Goal: Task Accomplishment & Management: Use online tool/utility

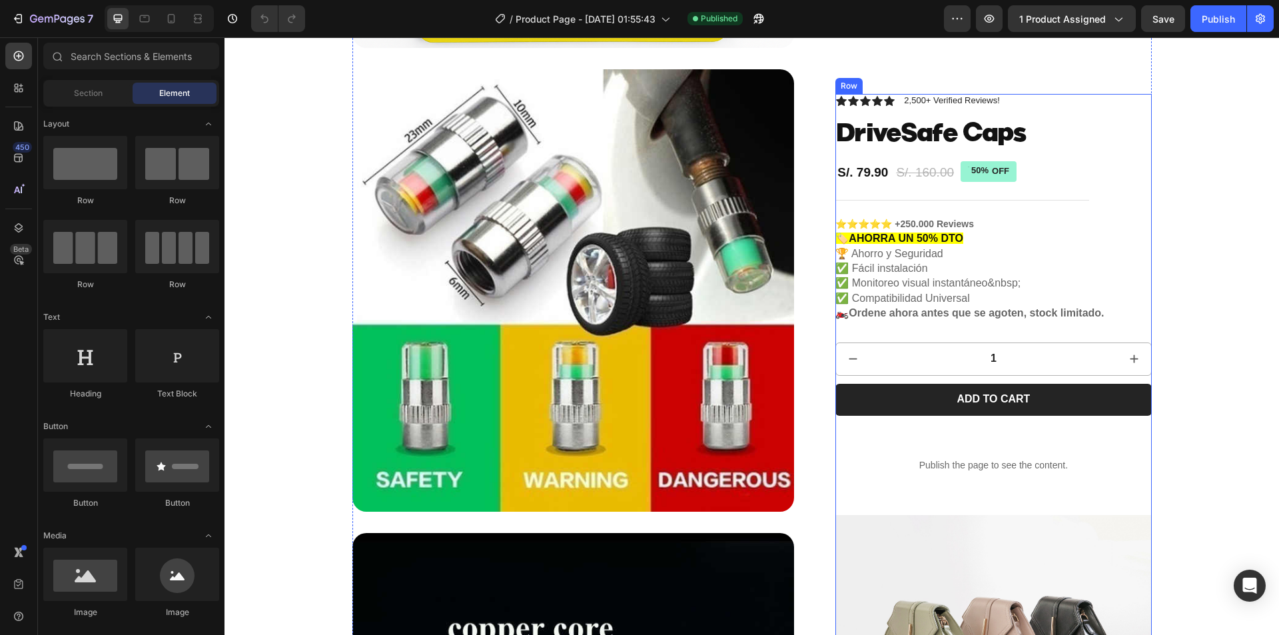
scroll to position [1465, 0]
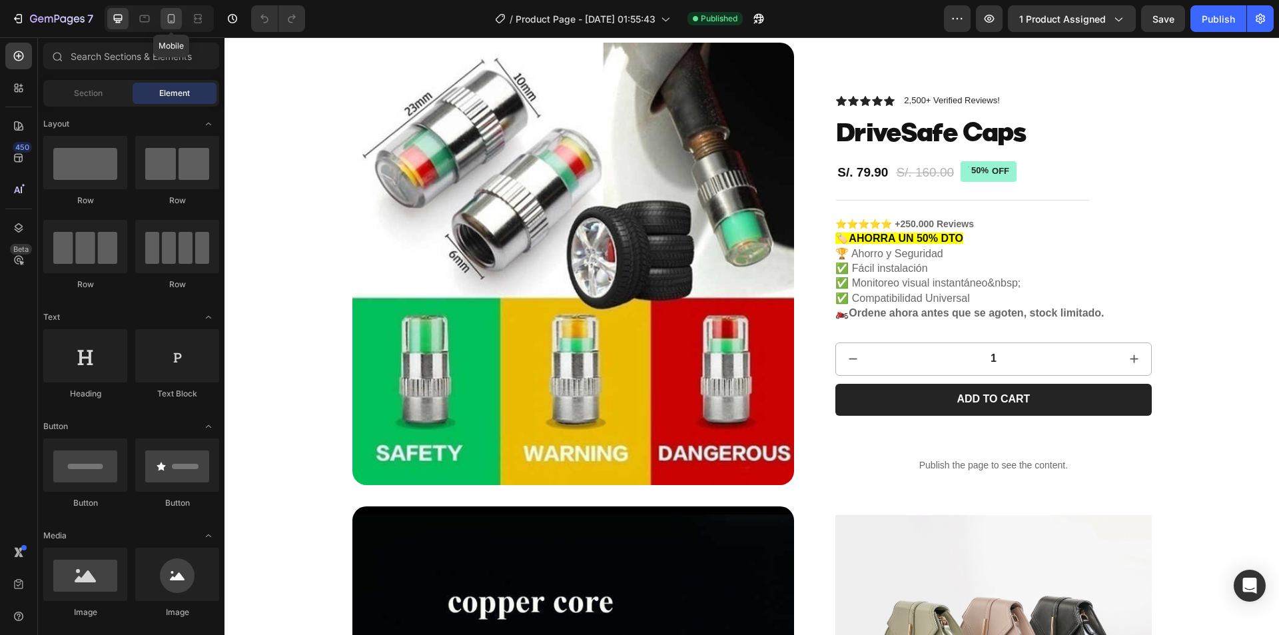
click at [171, 20] on icon at bounding box center [171, 18] width 13 height 13
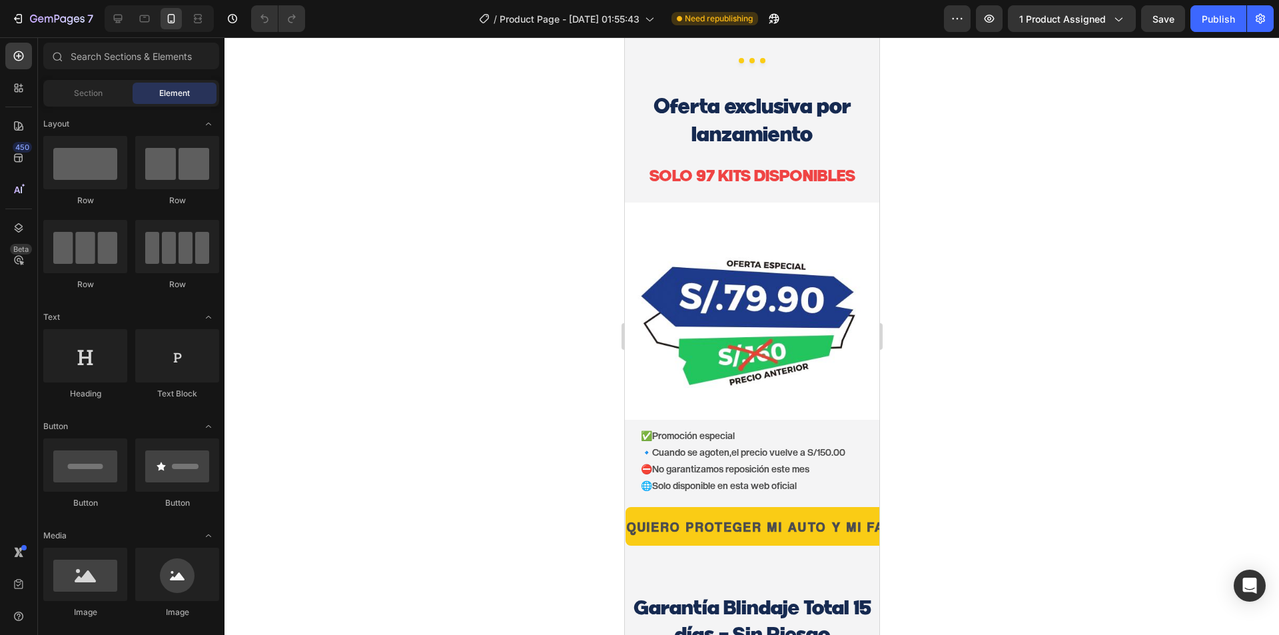
scroll to position [3554, 0]
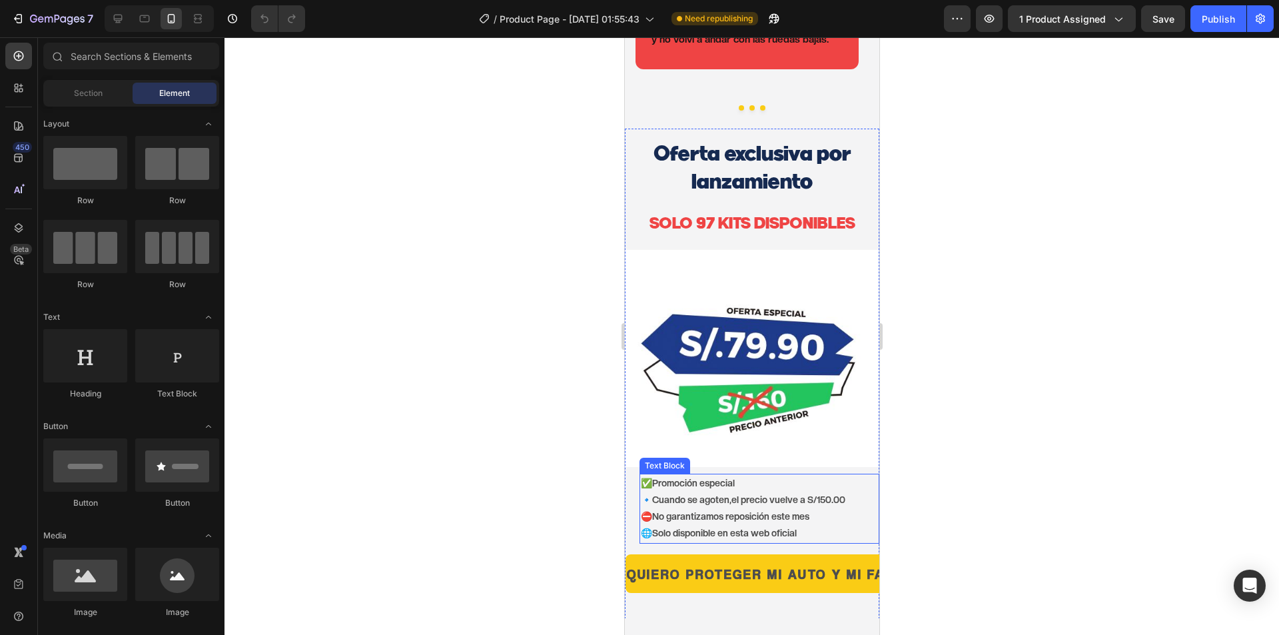
click at [823, 494] on strong "el precio vuelve a S/150.00" at bounding box center [788, 499] width 114 height 11
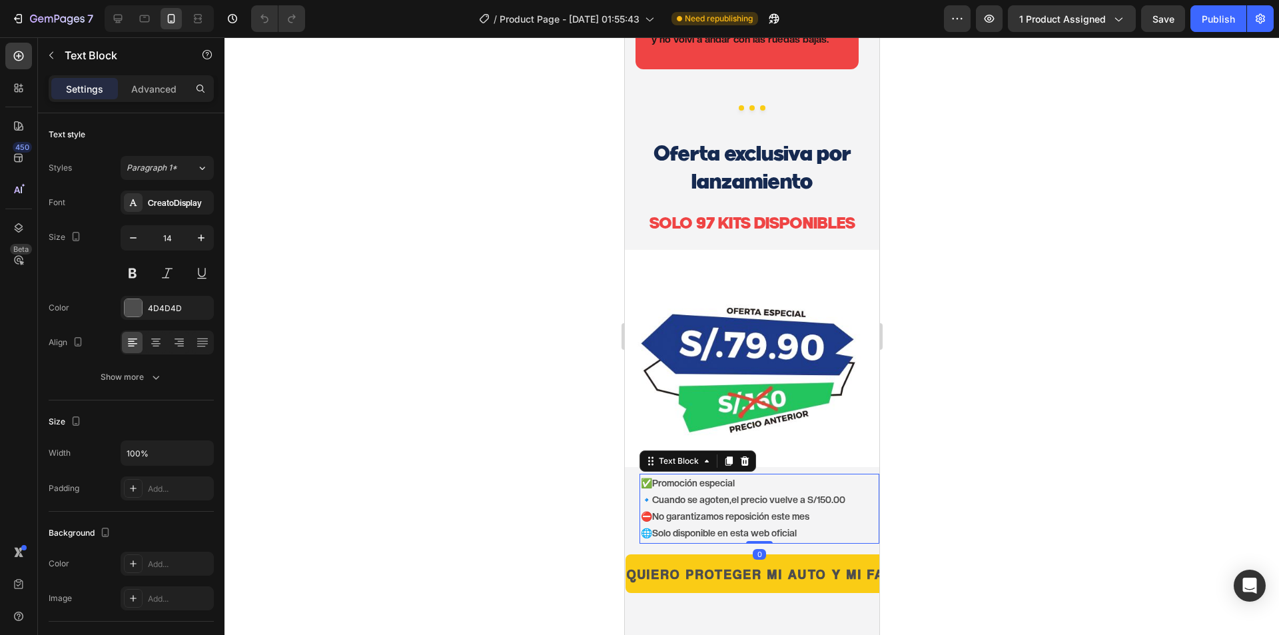
click at [829, 494] on strong "el precio vuelve a S/150.00" at bounding box center [788, 499] width 114 height 11
click at [831, 478] on p "✅ Promoción especial 🔹 Cuando se agoten , el precio vuelve a S/160.00 ⛔ No gara…" at bounding box center [758, 508] width 237 height 67
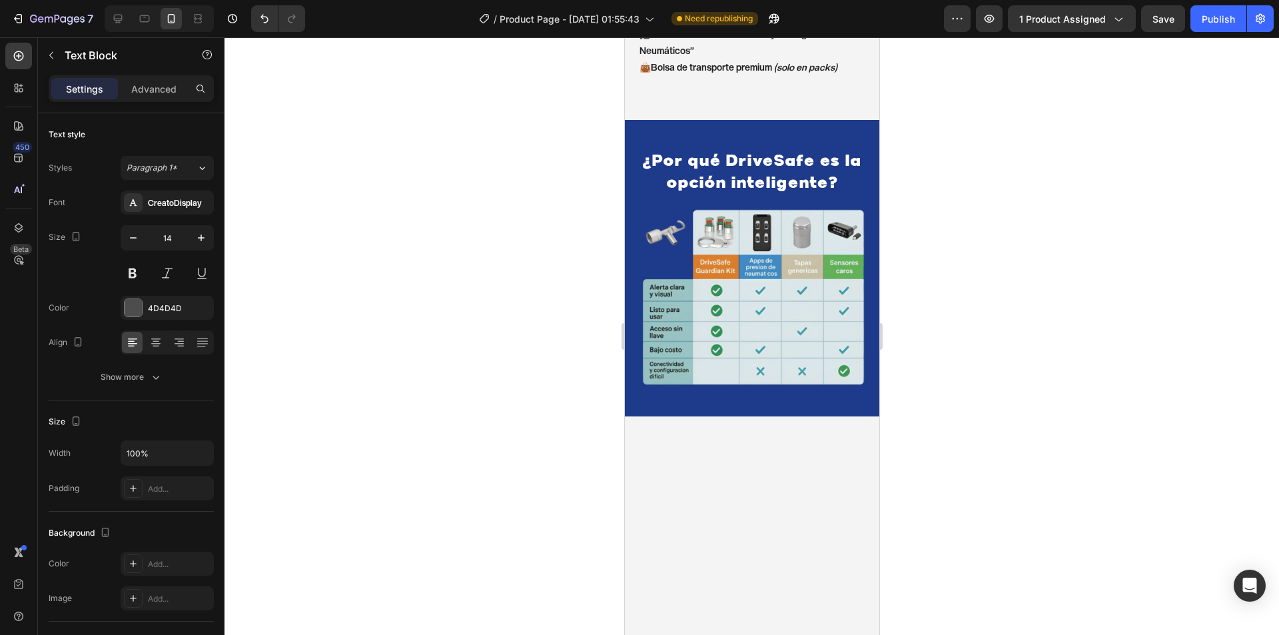
scroll to position [2200, 0]
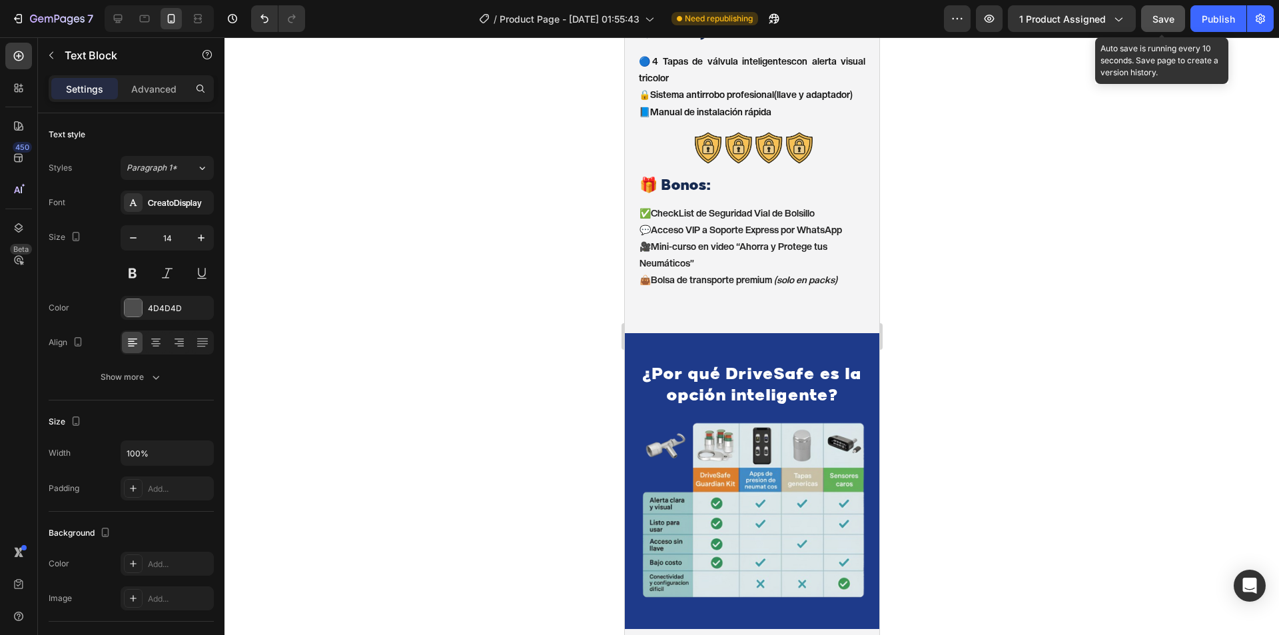
click at [1160, 19] on span "Save" at bounding box center [1163, 18] width 22 height 11
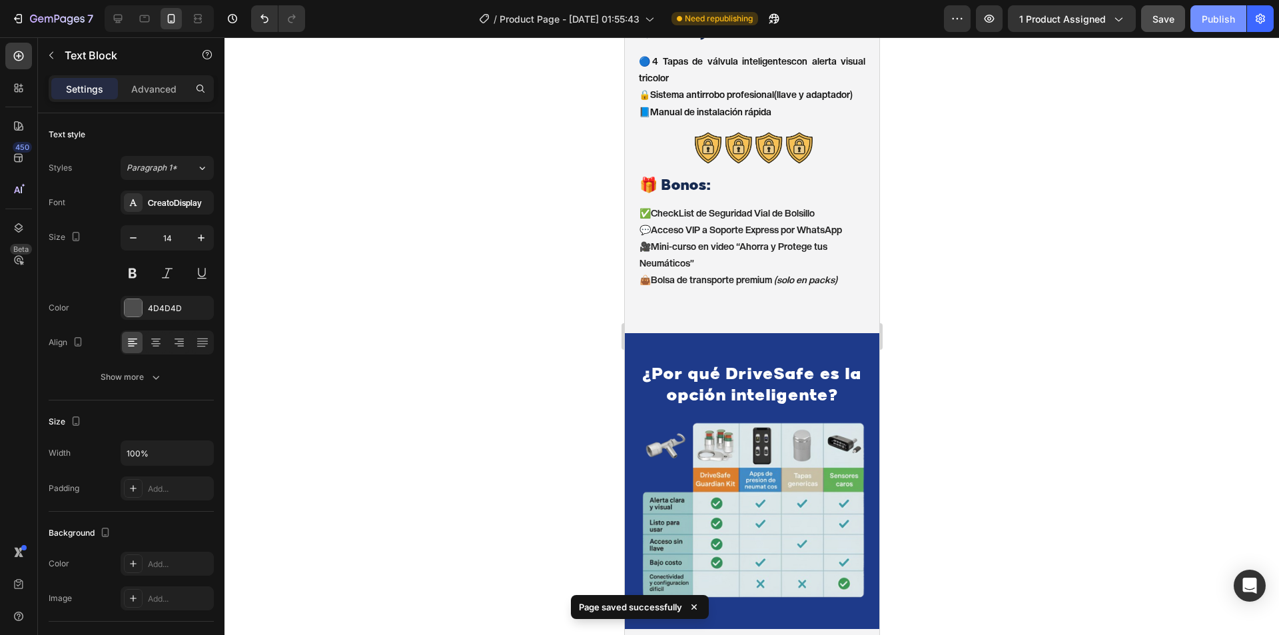
click at [1223, 12] on div "Publish" at bounding box center [1217, 19] width 33 height 14
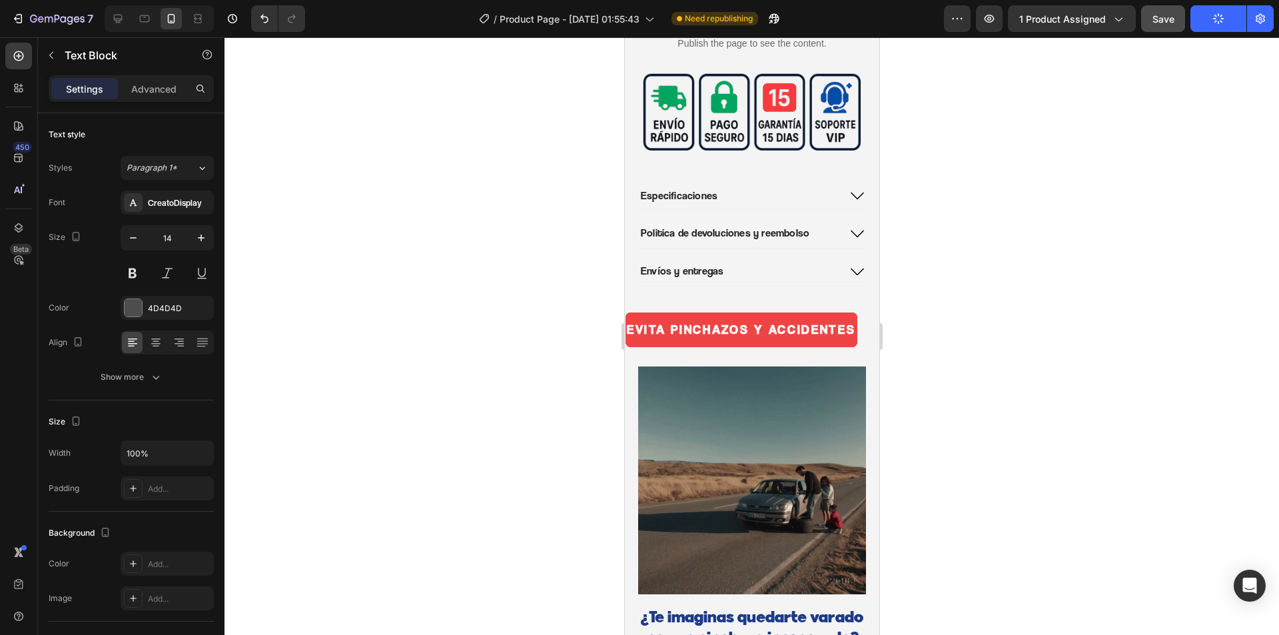
scroll to position [468, 0]
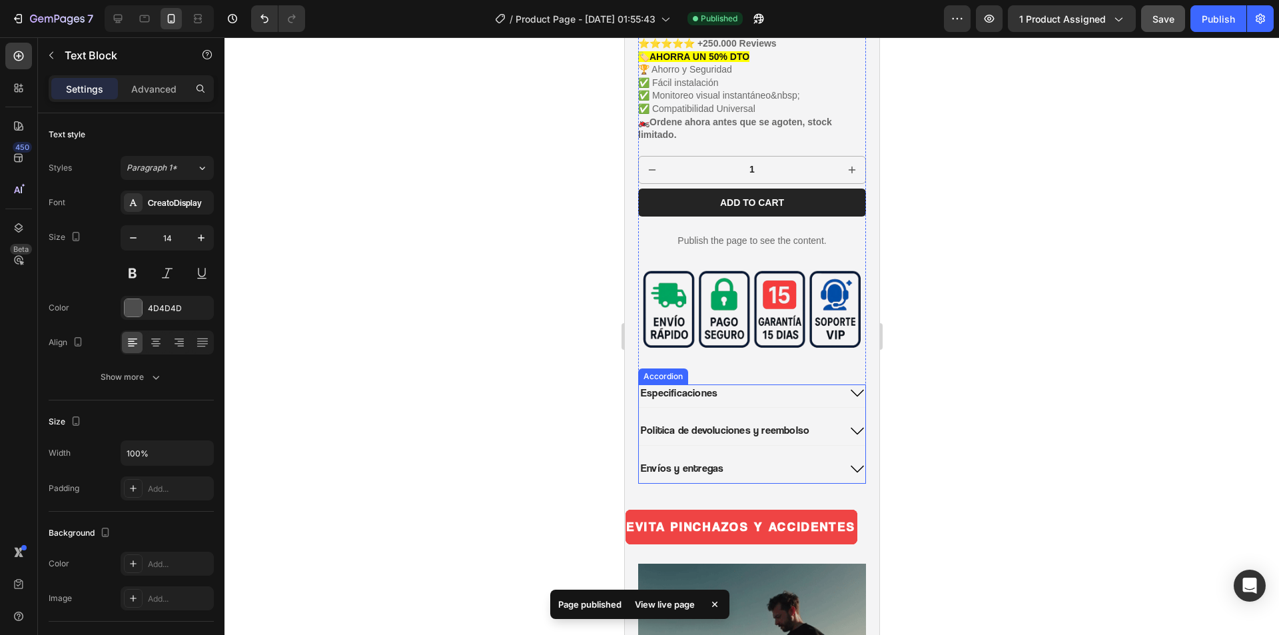
click at [848, 423] on icon at bounding box center [856, 431] width 16 height 16
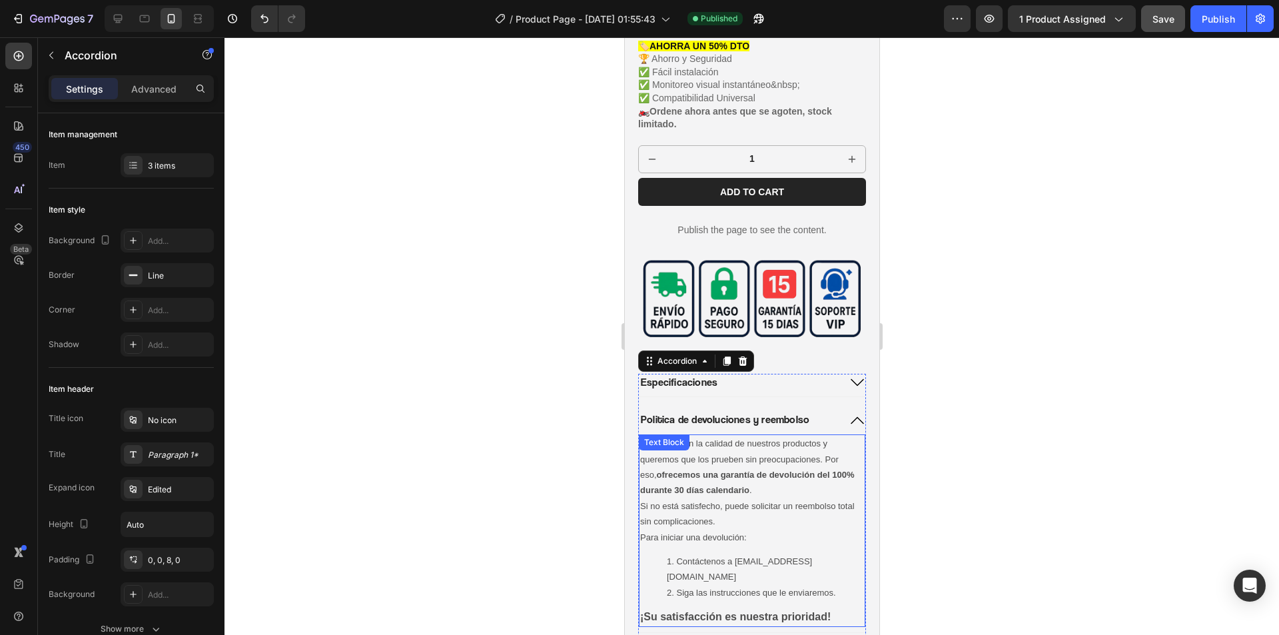
scroll to position [601, 0]
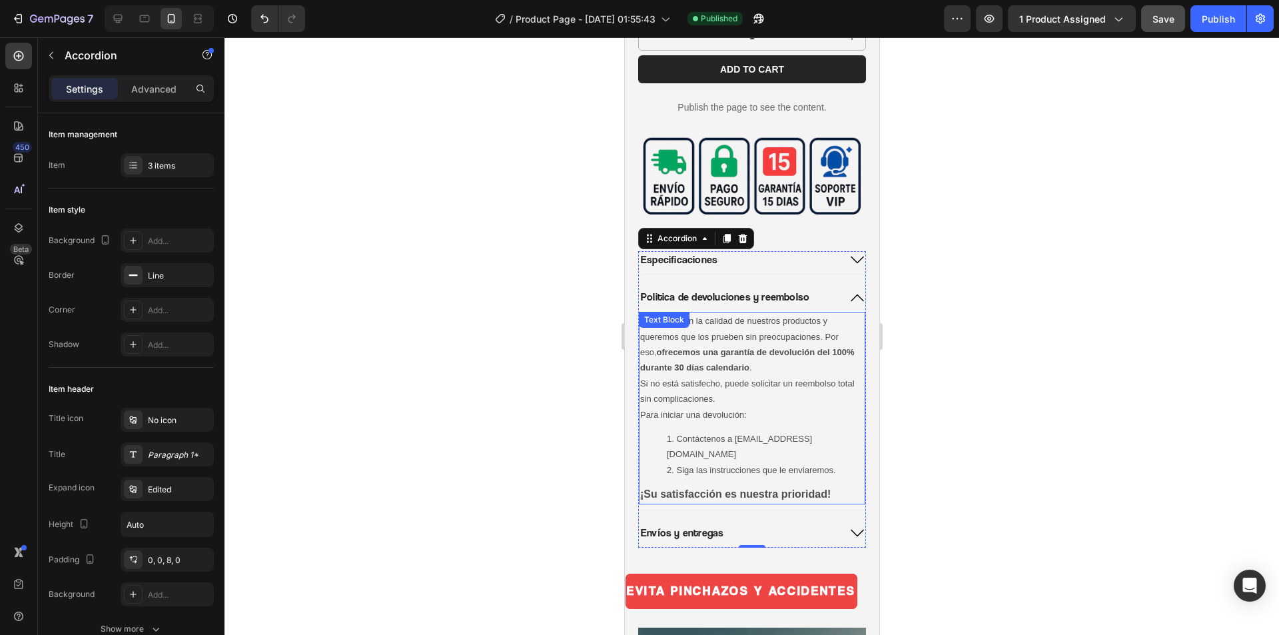
click at [759, 431] on li "Contáctenos a [EMAIL_ADDRESS][DOMAIN_NAME]" at bounding box center [764, 446] width 197 height 31
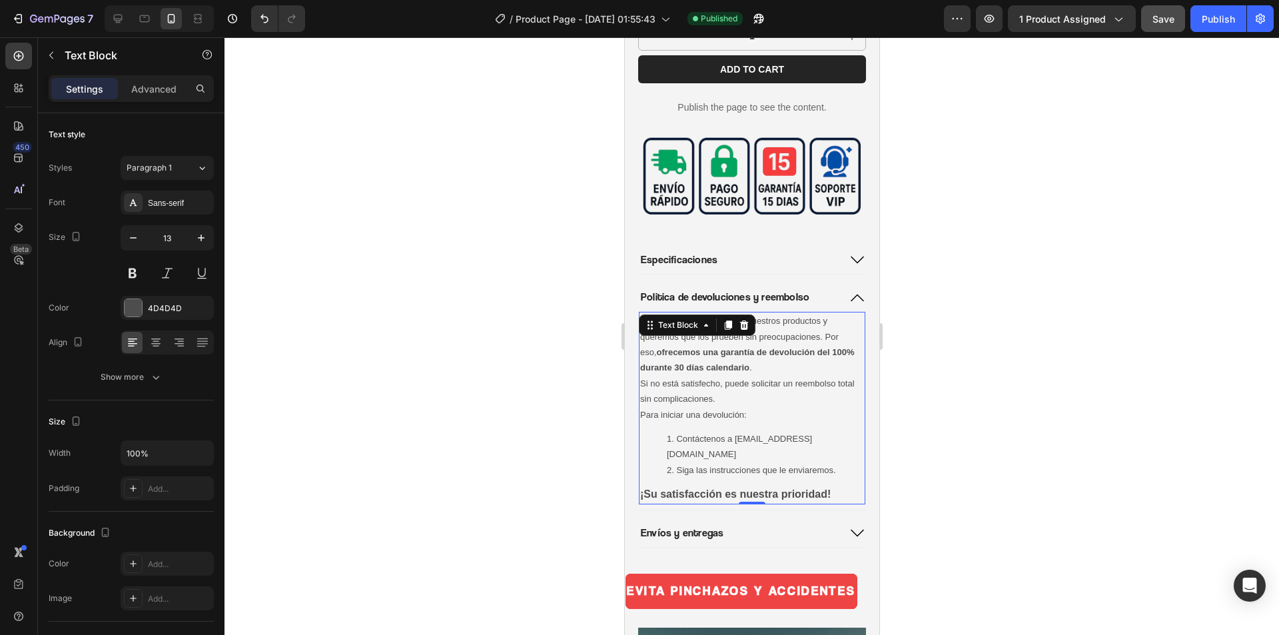
click at [763, 431] on li "Contáctenos a [EMAIL_ADDRESS][DOMAIN_NAME]" at bounding box center [764, 446] width 197 height 31
click at [765, 431] on li "Contáctenos a [EMAIL_ADDRESS][DOMAIN_NAME]" at bounding box center [764, 446] width 197 height 31
click at [775, 431] on li "Contáctenos a [EMAIL_ADDRESS][DOMAIN_NAME]" at bounding box center [764, 446] width 197 height 31
click at [795, 452] on div "Confiamos en la calidad de nuestros productos y queremos que los prueben sin pr…" at bounding box center [751, 408] width 226 height 192
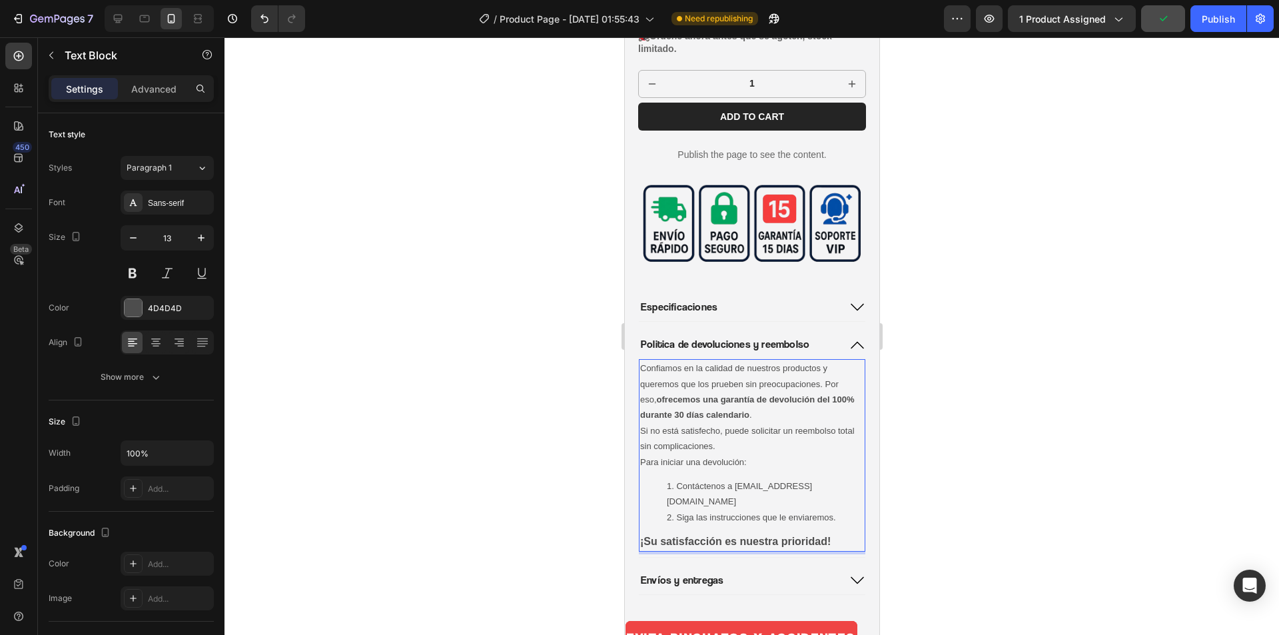
scroll to position [535, 0]
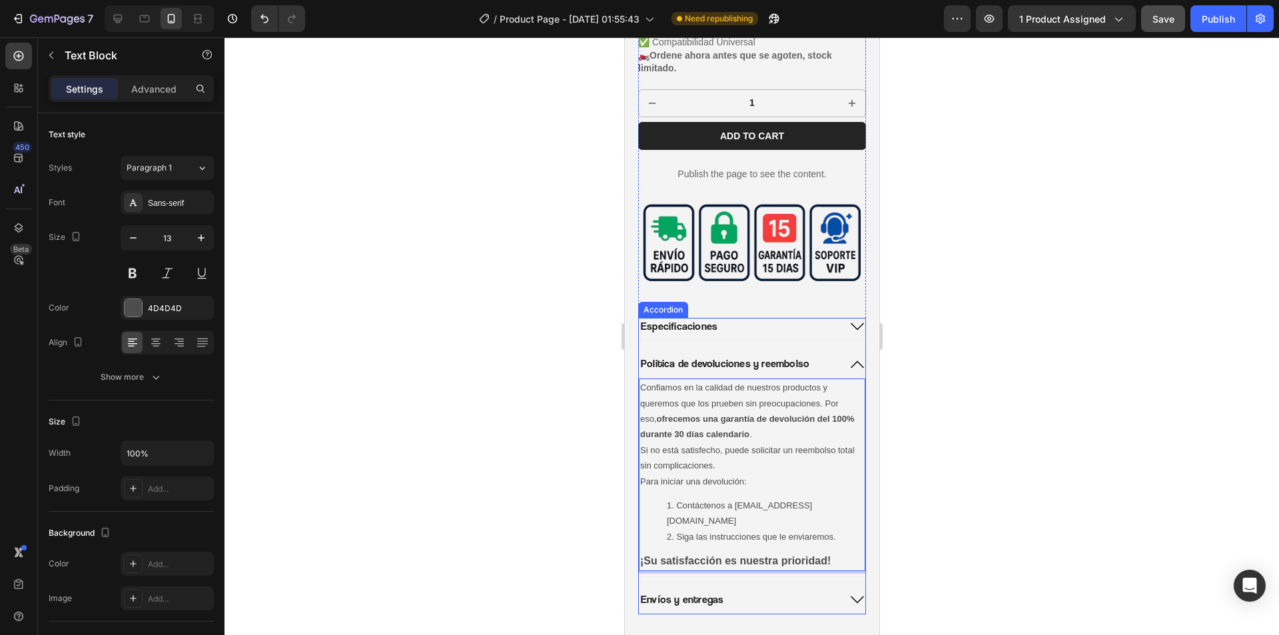
click at [848, 356] on icon at bounding box center [856, 364] width 16 height 16
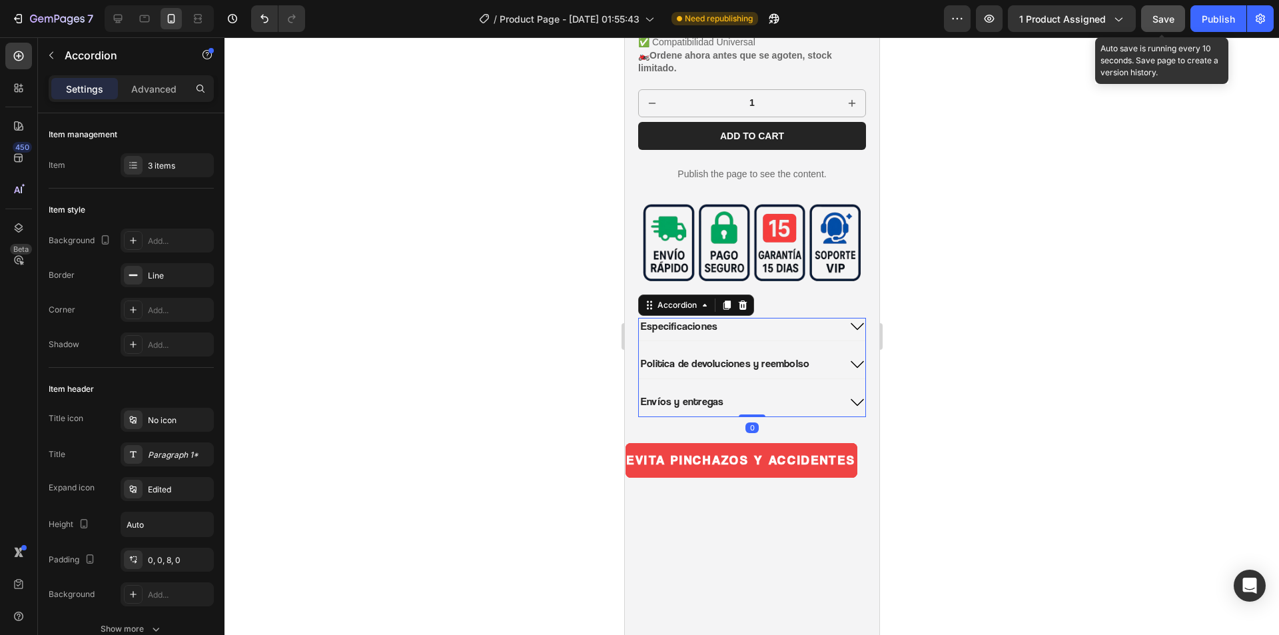
click at [1160, 19] on span "Save" at bounding box center [1163, 18] width 22 height 11
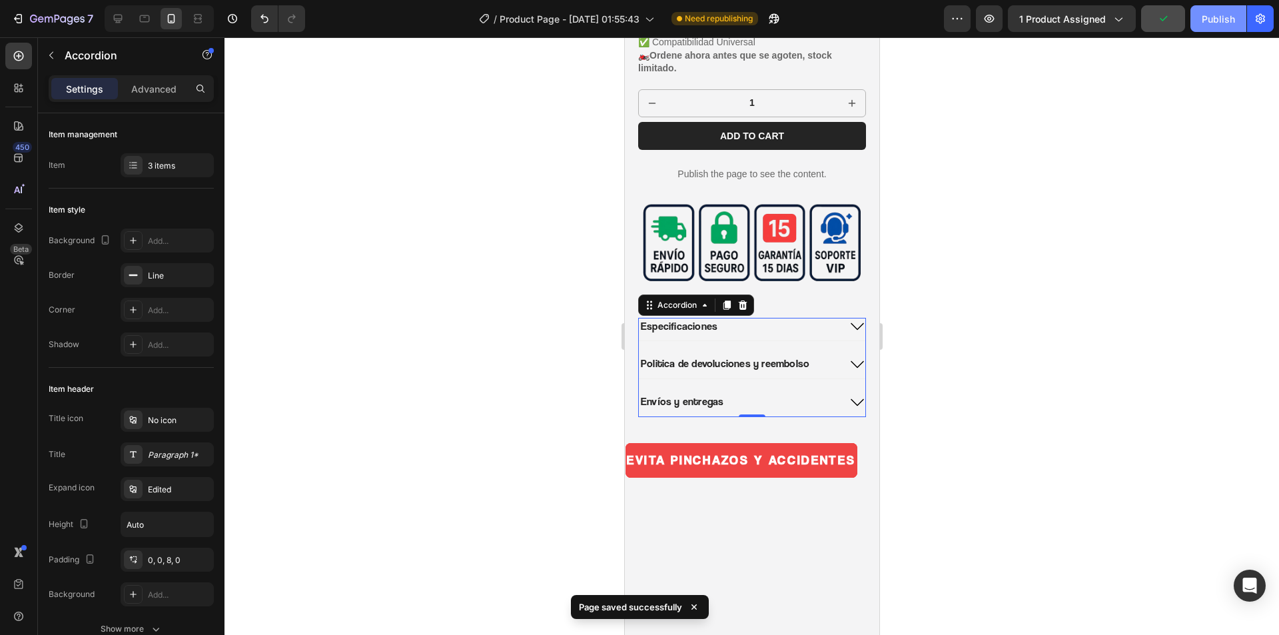
click at [1221, 13] on div "Publish" at bounding box center [1217, 19] width 33 height 14
click at [848, 394] on icon at bounding box center [856, 402] width 16 height 16
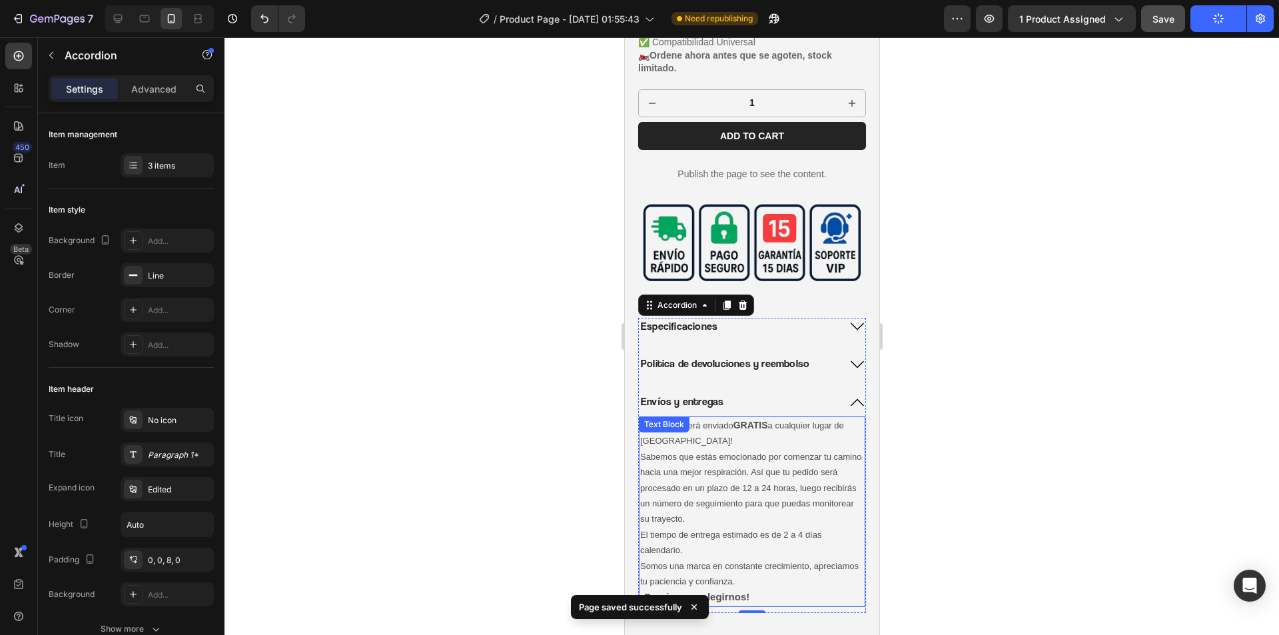
scroll to position [601, 0]
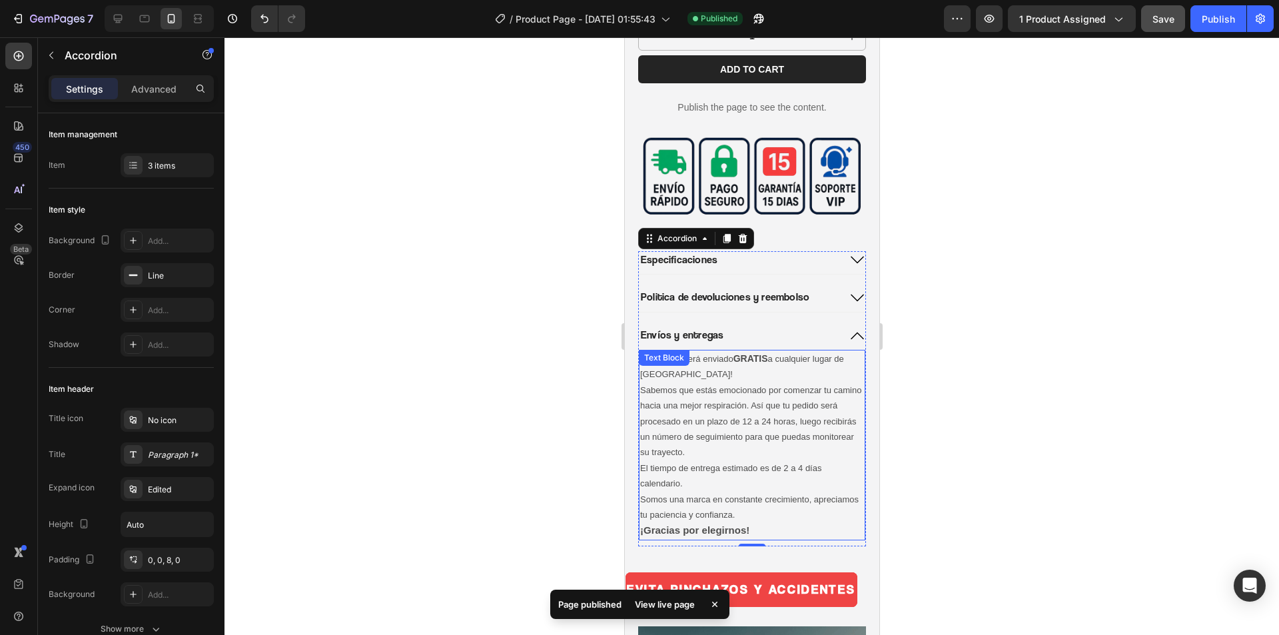
click at [789, 365] on p "¡Tu pedido será enviado GRATIS a cualquier lugar de [GEOGRAPHIC_DATA]!" at bounding box center [751, 366] width 224 height 31
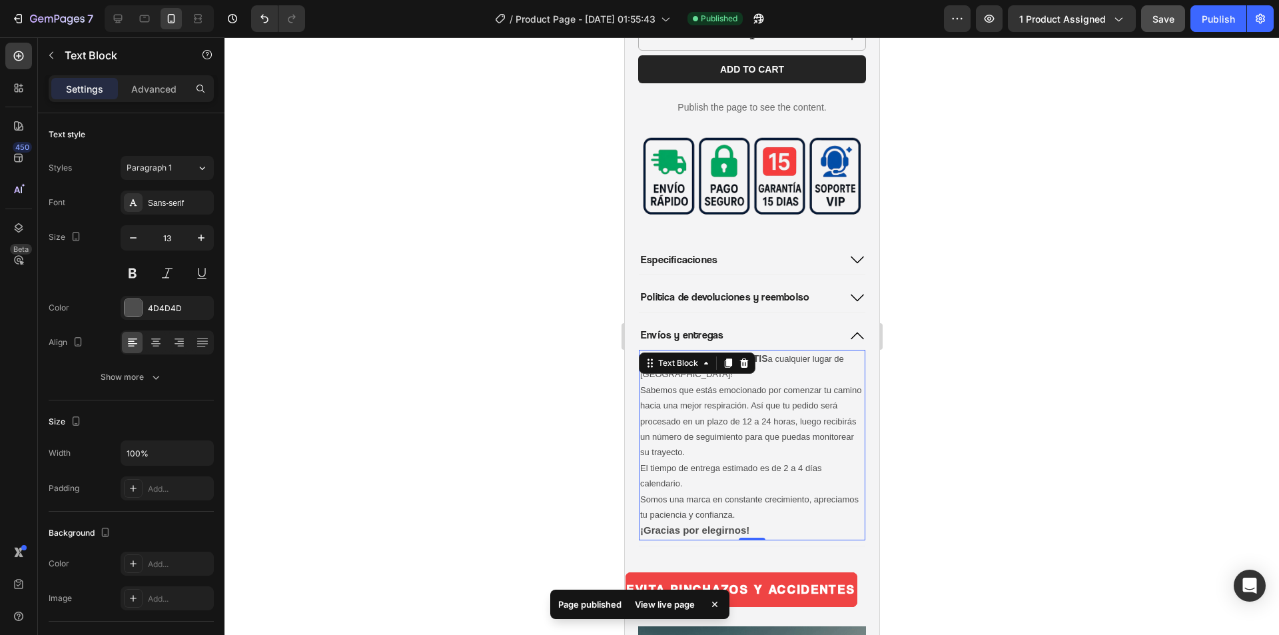
click at [705, 382] on p "Sabemos que estás emocionado por comenzar tu camino hacia una mejor respiración…" at bounding box center [751, 421] width 224 height 78
click at [660, 367] on p "¡Tu pedido será enviado GRATIS a cualquier lugar de [GEOGRAPHIC_DATA]!" at bounding box center [751, 366] width 224 height 31
click at [659, 364] on p "¡Tu pedido será enviado GRATIS a cualquier lugar de [GEOGRAPHIC_DATA]!" at bounding box center [751, 366] width 224 height 31
click at [657, 357] on p "¡Tu pedido será enviado GRATIS a cualquier lugar de [GEOGRAPHIC_DATA]!" at bounding box center [751, 366] width 224 height 31
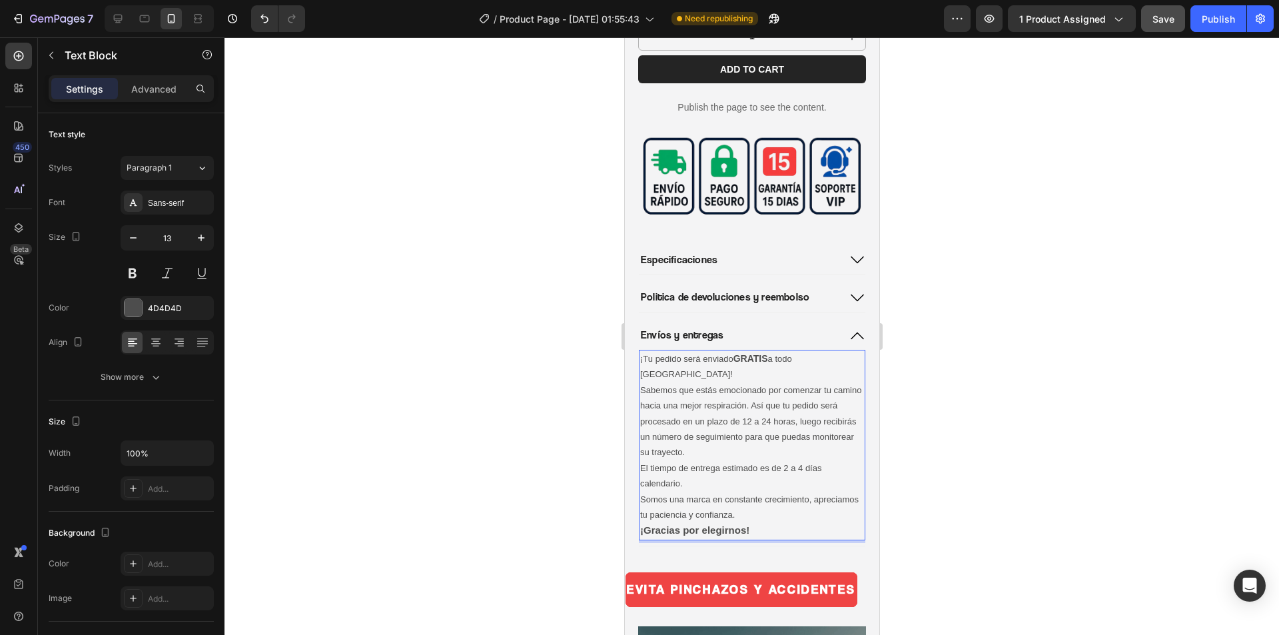
click at [643, 460] on p "El tiempo de entrega estimado es de 2 a 4 días calendario." at bounding box center [751, 475] width 224 height 31
click at [639, 460] on p "El tiempo de entrega estimado es de 2 a 4 días calendario." at bounding box center [751, 475] width 224 height 31
click at [850, 332] on icon at bounding box center [856, 335] width 13 height 7
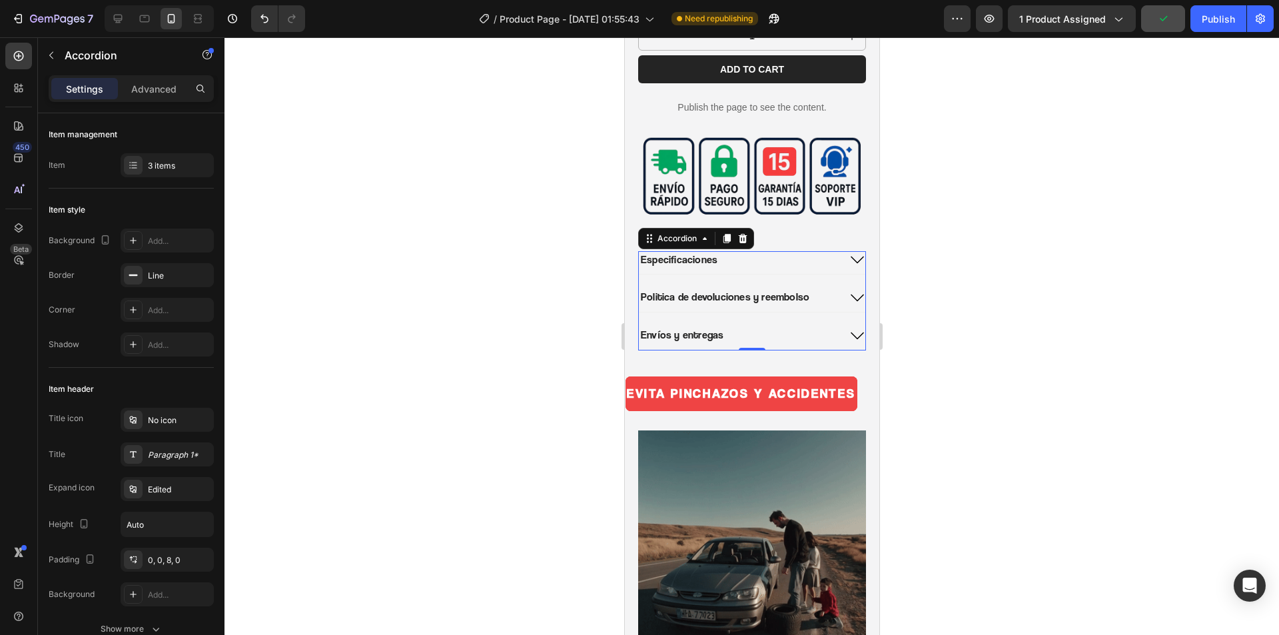
click at [848, 252] on icon at bounding box center [856, 260] width 16 height 16
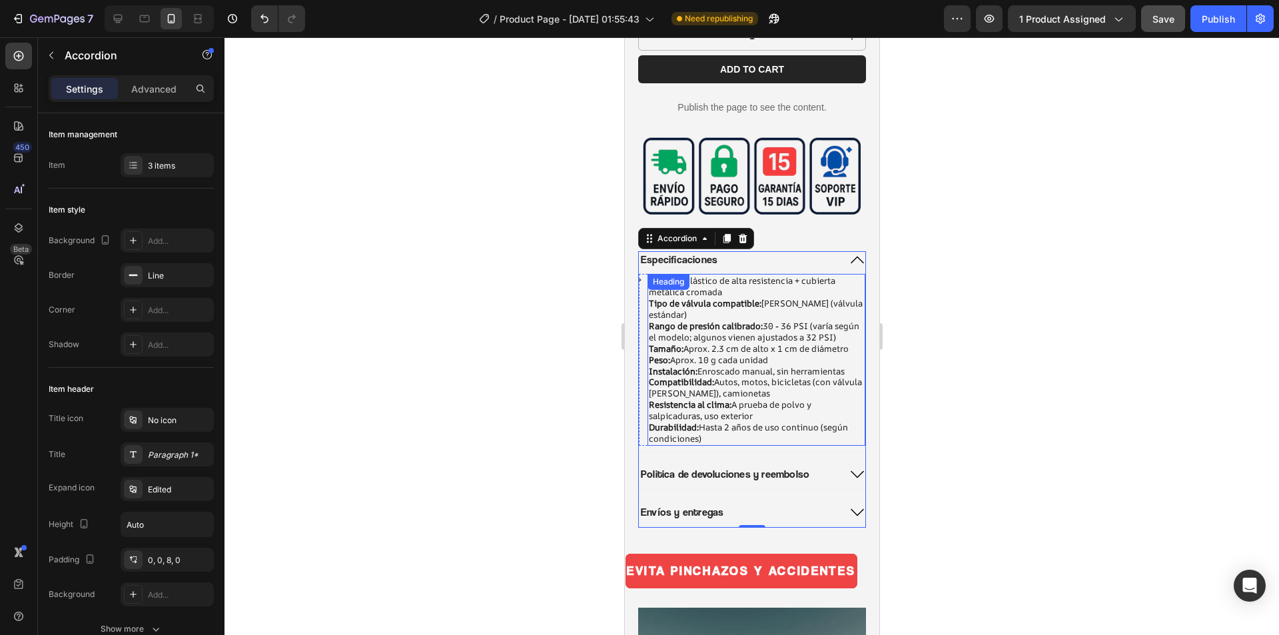
click at [771, 315] on h2 "Material: Plástico de alta resistencia + cubierta metálica cromada Tipo de válv…" at bounding box center [756, 360] width 218 height 172
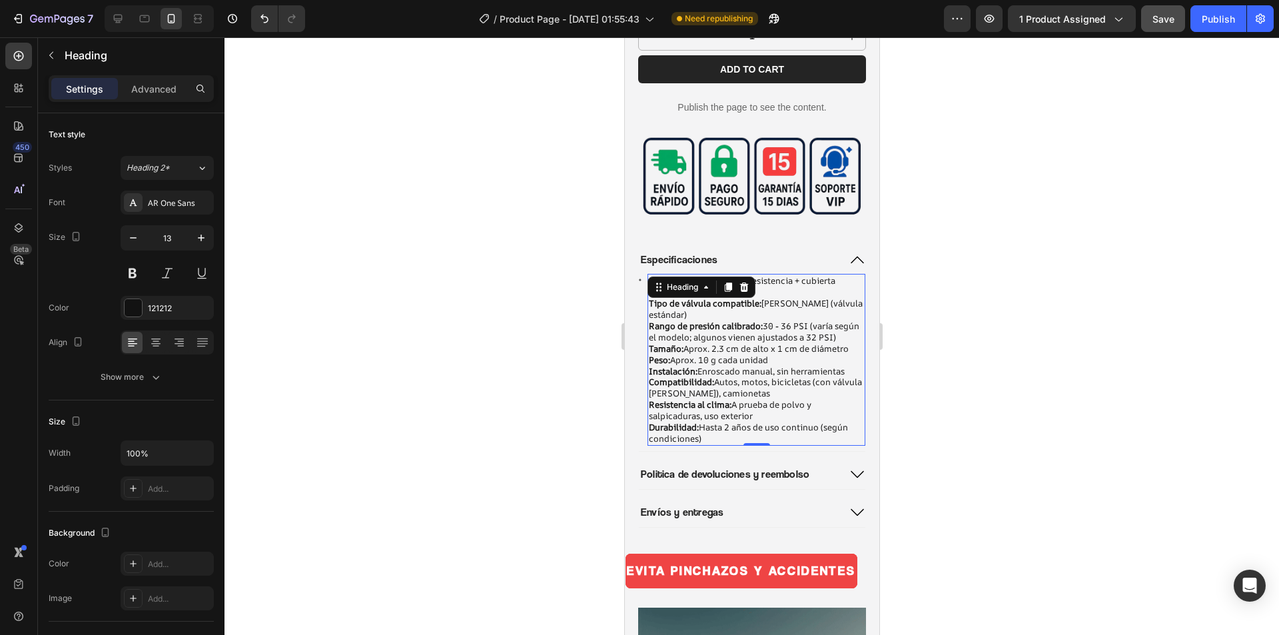
click at [772, 316] on h2 "Material: Plástico de alta resistencia + cubierta metálica cromada Tipo de válv…" at bounding box center [756, 360] width 218 height 172
click at [793, 314] on p "Material: Plástico de alta resistencia + cubierta metálica cromada Tipo de válv…" at bounding box center [755, 359] width 215 height 169
click at [729, 427] on p "Material: Plástico de alta resistencia + cubierta metálica cromada Tipo de válv…" at bounding box center [755, 359] width 215 height 169
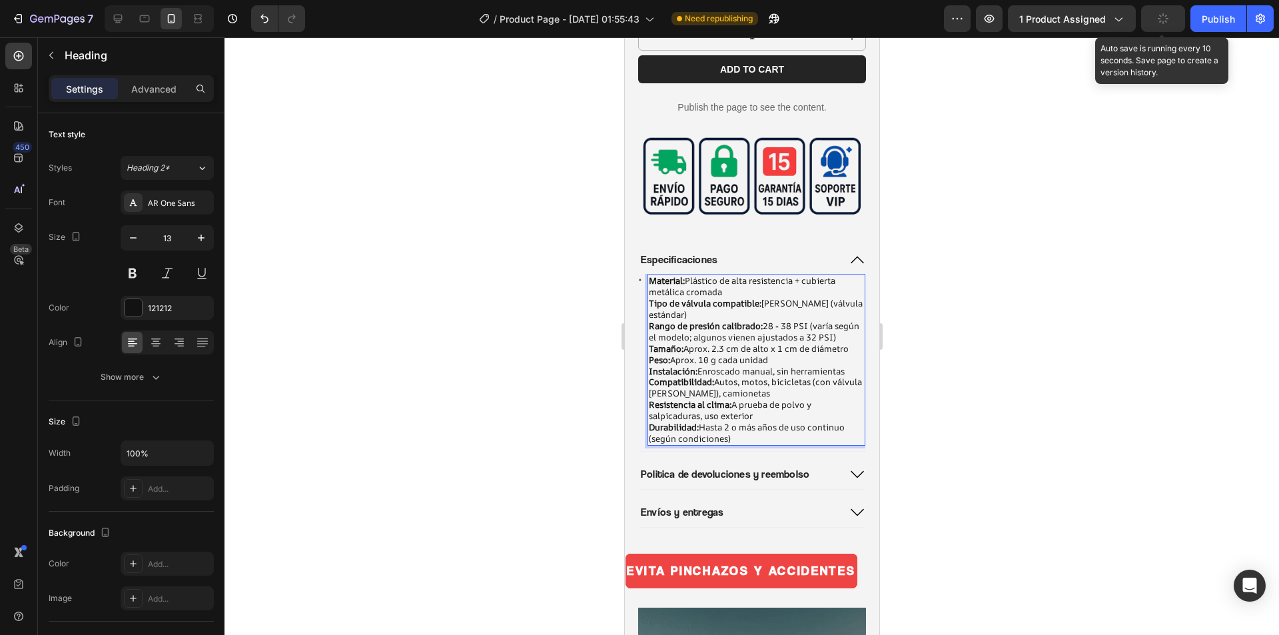
click at [1159, 22] on icon "button" at bounding box center [1163, 19] width 12 height 12
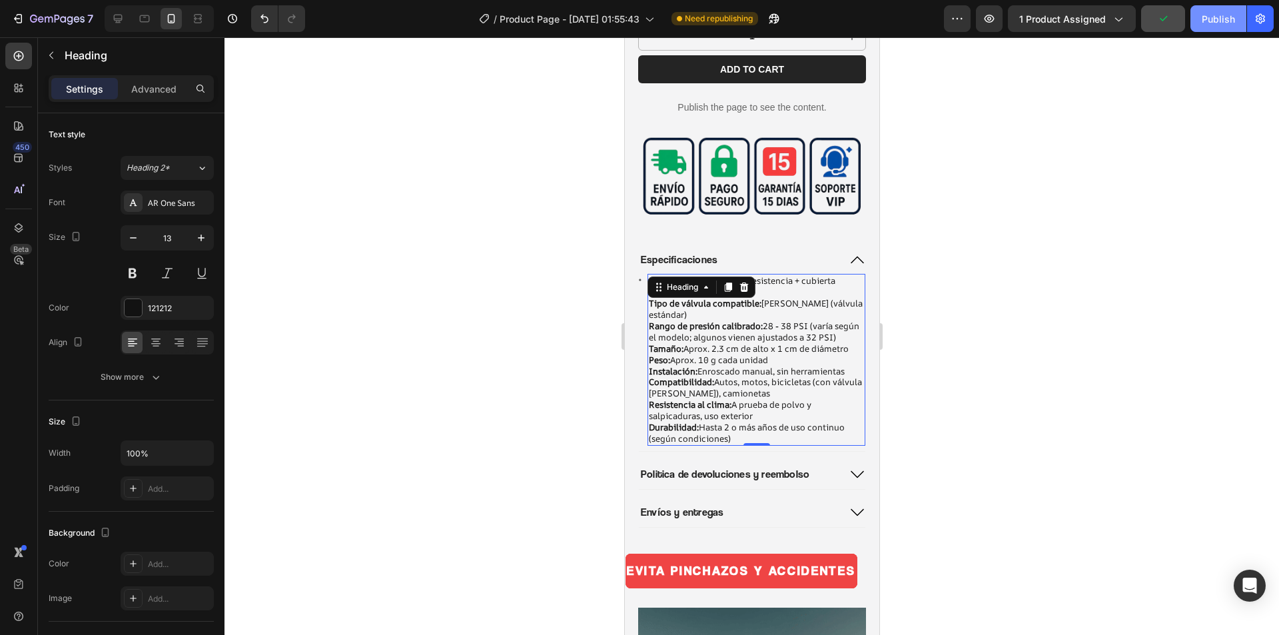
click at [1215, 19] on div "Publish" at bounding box center [1217, 19] width 33 height 14
click at [848, 252] on icon at bounding box center [856, 260] width 16 height 16
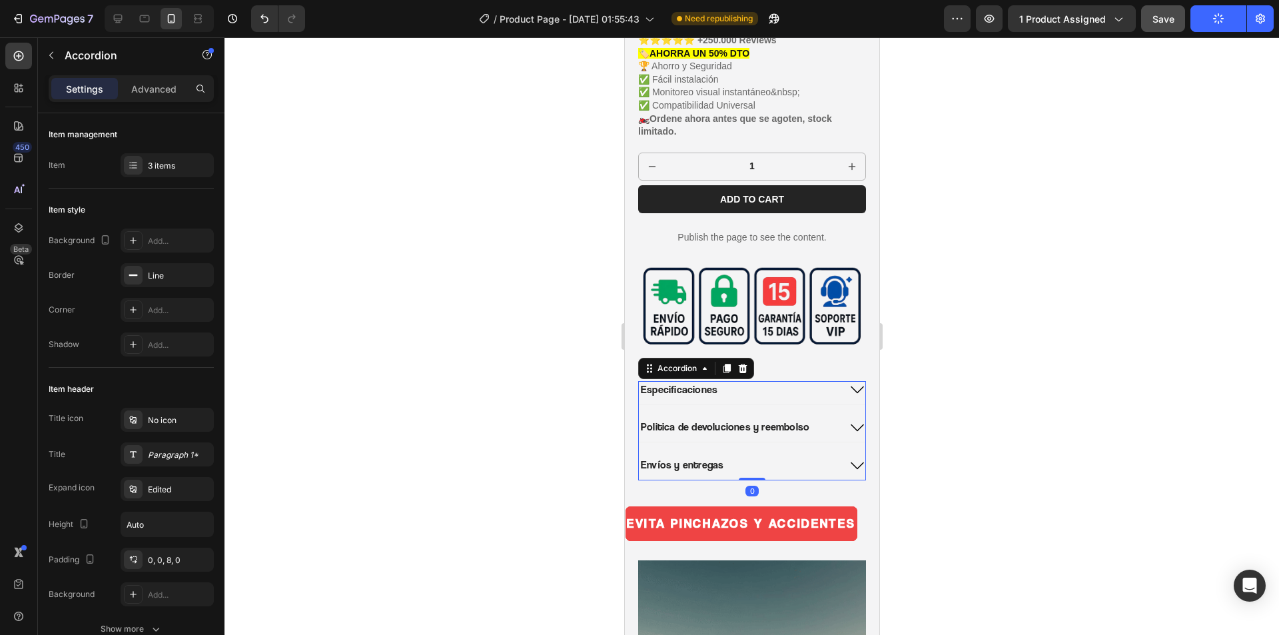
scroll to position [468, 0]
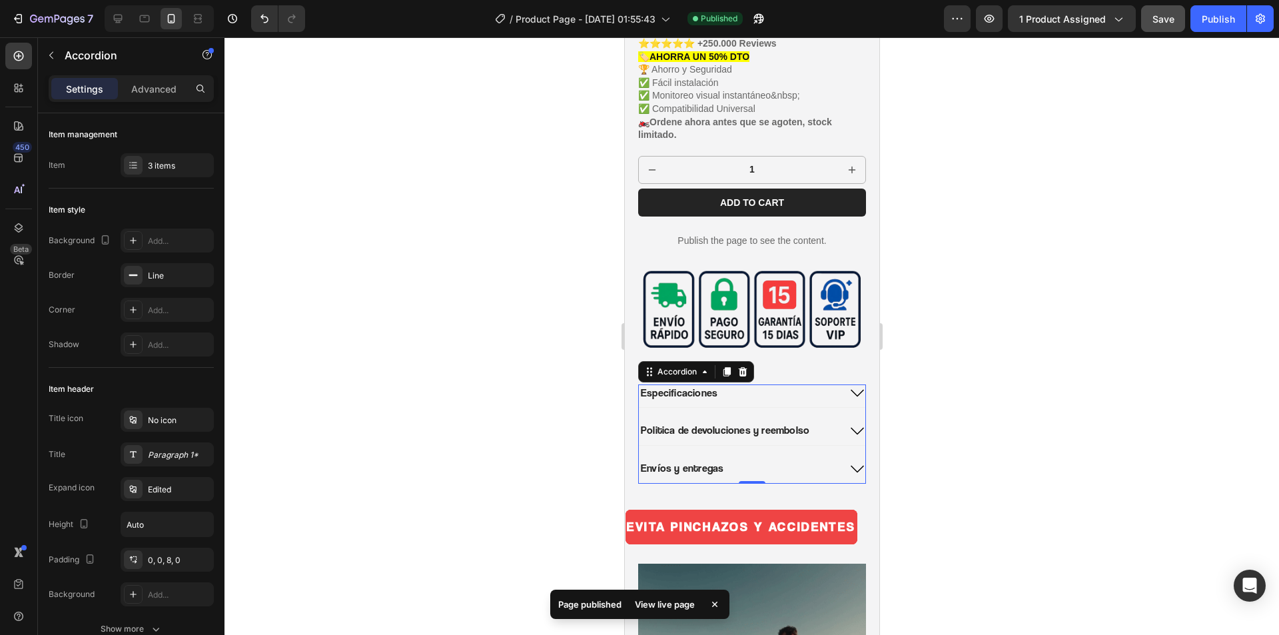
click at [848, 461] on icon at bounding box center [856, 469] width 16 height 16
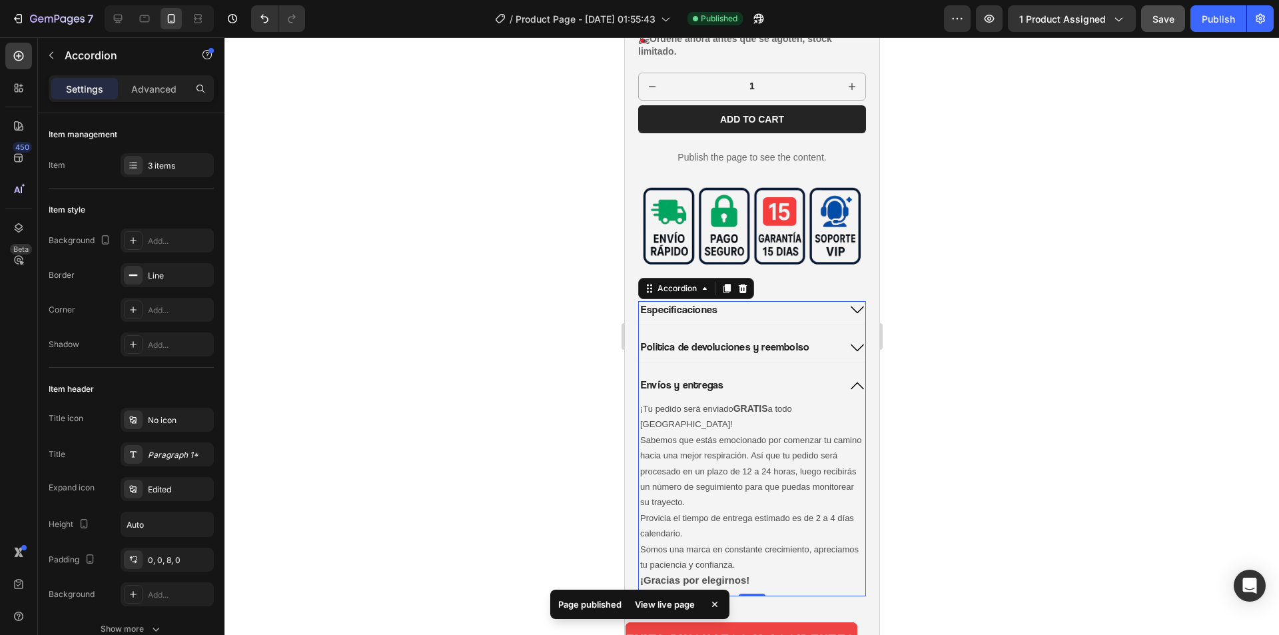
scroll to position [601, 0]
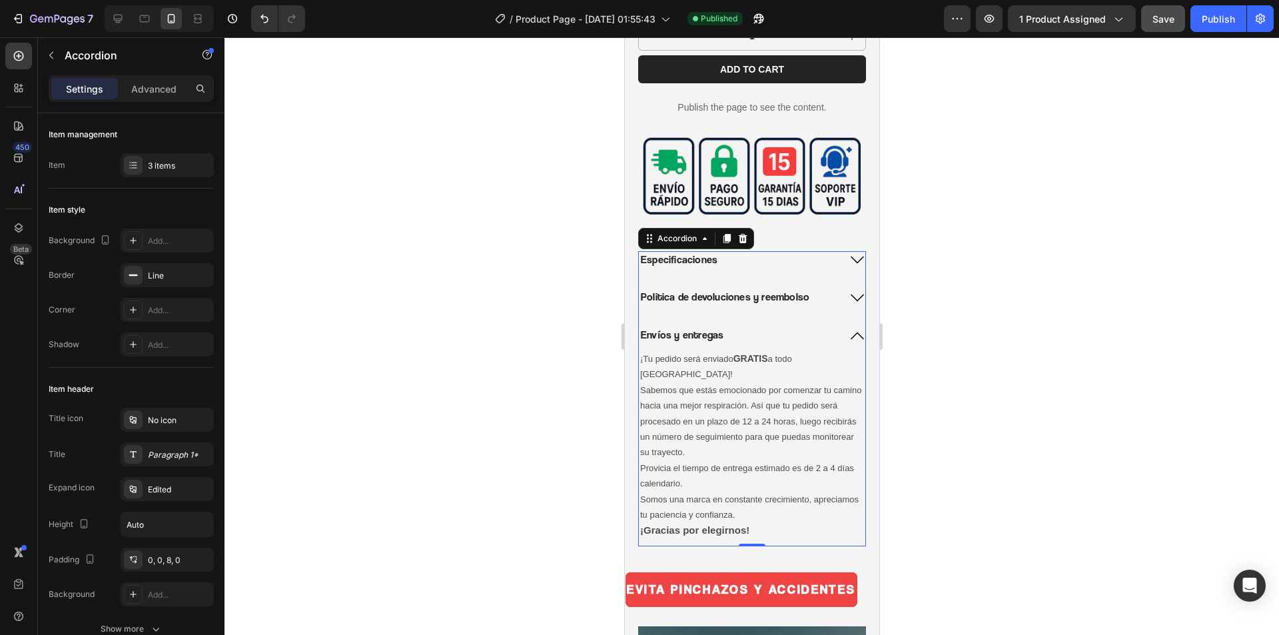
click at [848, 290] on icon at bounding box center [856, 298] width 16 height 16
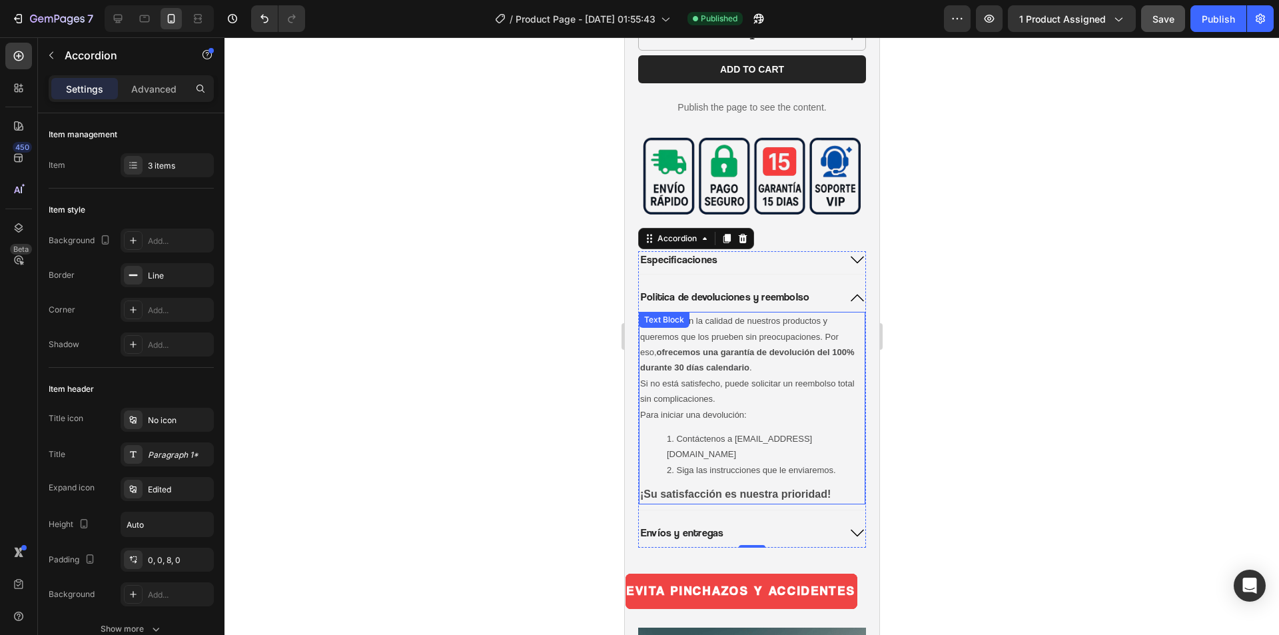
click at [699, 354] on strong "ofrecemos una garantía de devolución del 100% durante 30 días calendario" at bounding box center [746, 359] width 214 height 25
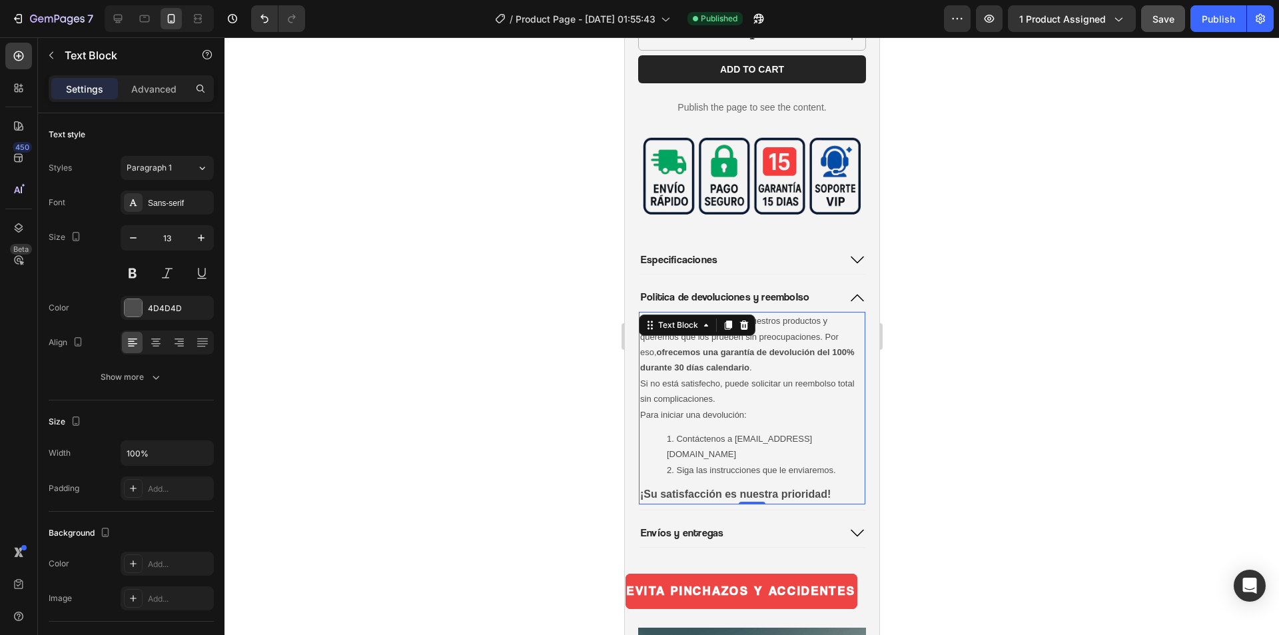
click at [704, 356] on strong "ofrecemos una garantía de devolución del 100% durante 30 días calendario" at bounding box center [746, 359] width 214 height 25
click at [706, 356] on strong "ofrecemos una garantía de devolución del 100% durante 30 días calendario" at bounding box center [746, 359] width 214 height 25
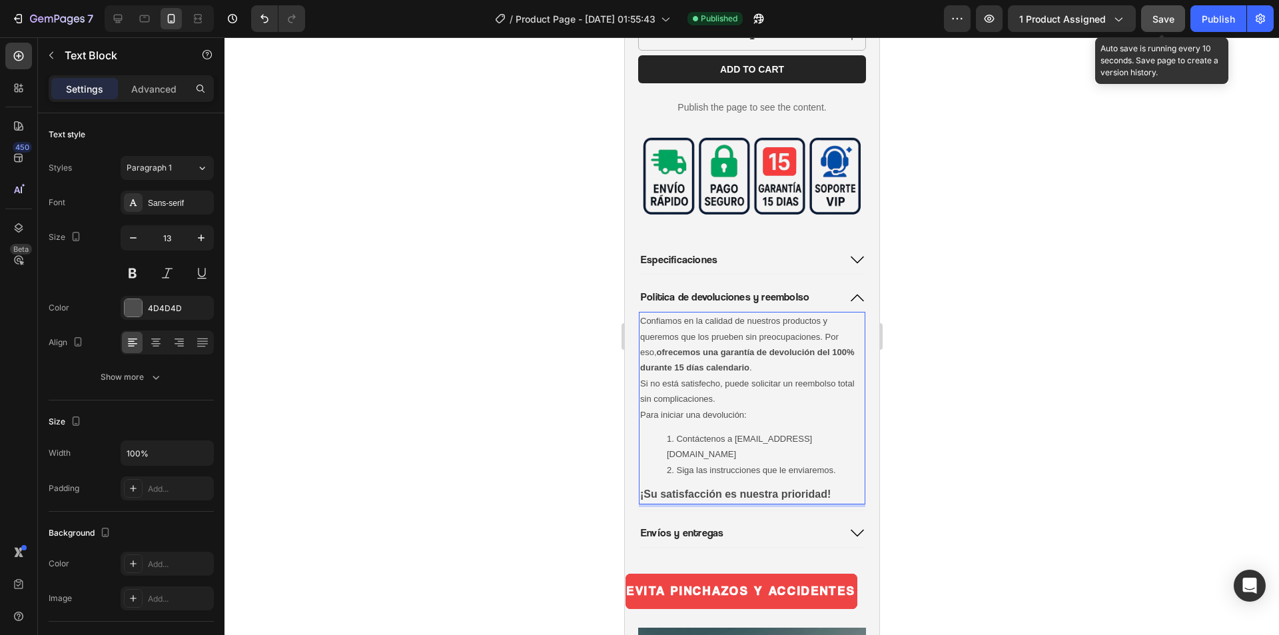
click at [1169, 10] on button "Save" at bounding box center [1163, 18] width 44 height 27
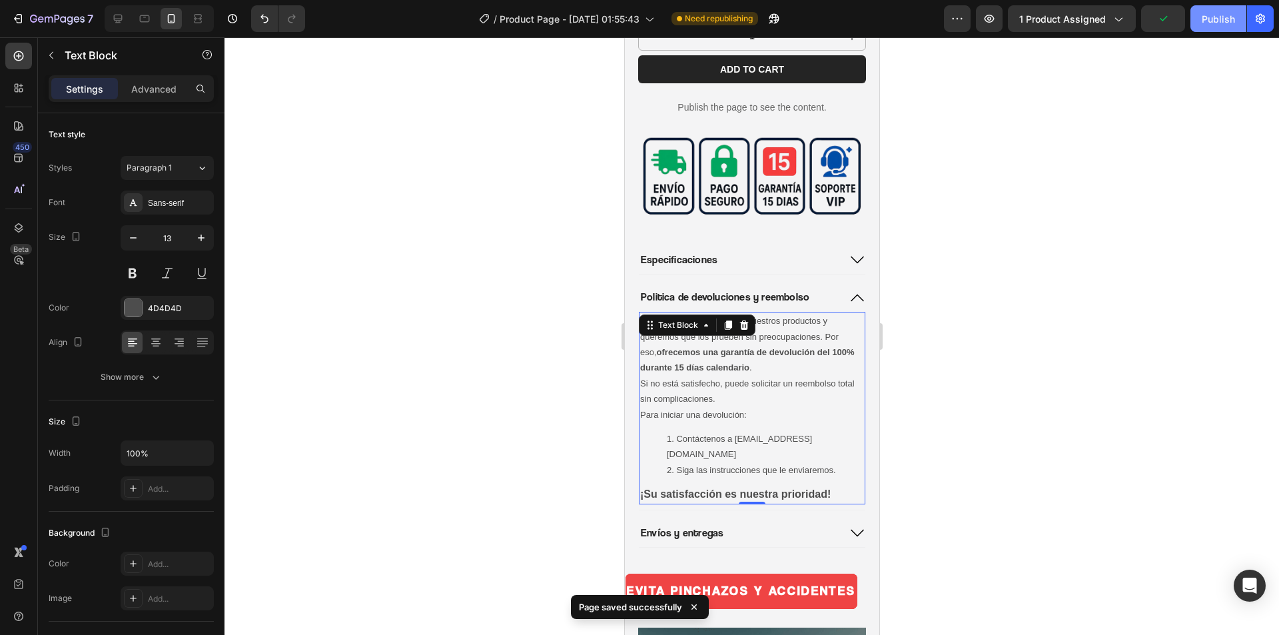
click at [1219, 21] on div "Publish" at bounding box center [1217, 19] width 33 height 14
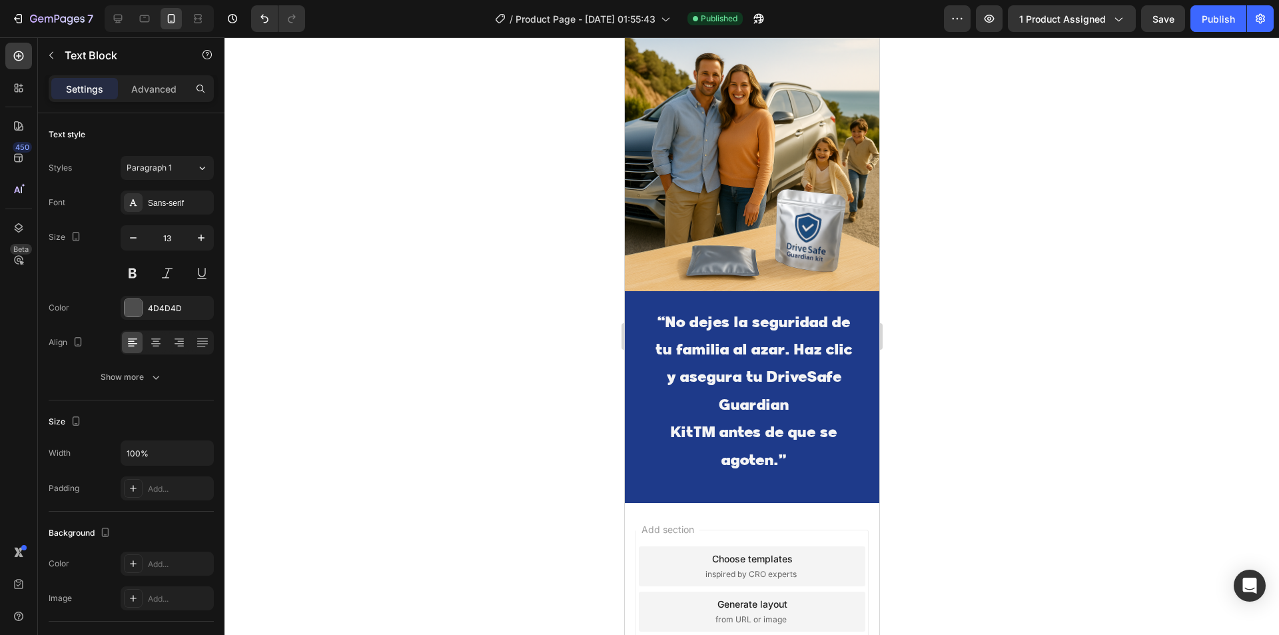
scroll to position [4713, 0]
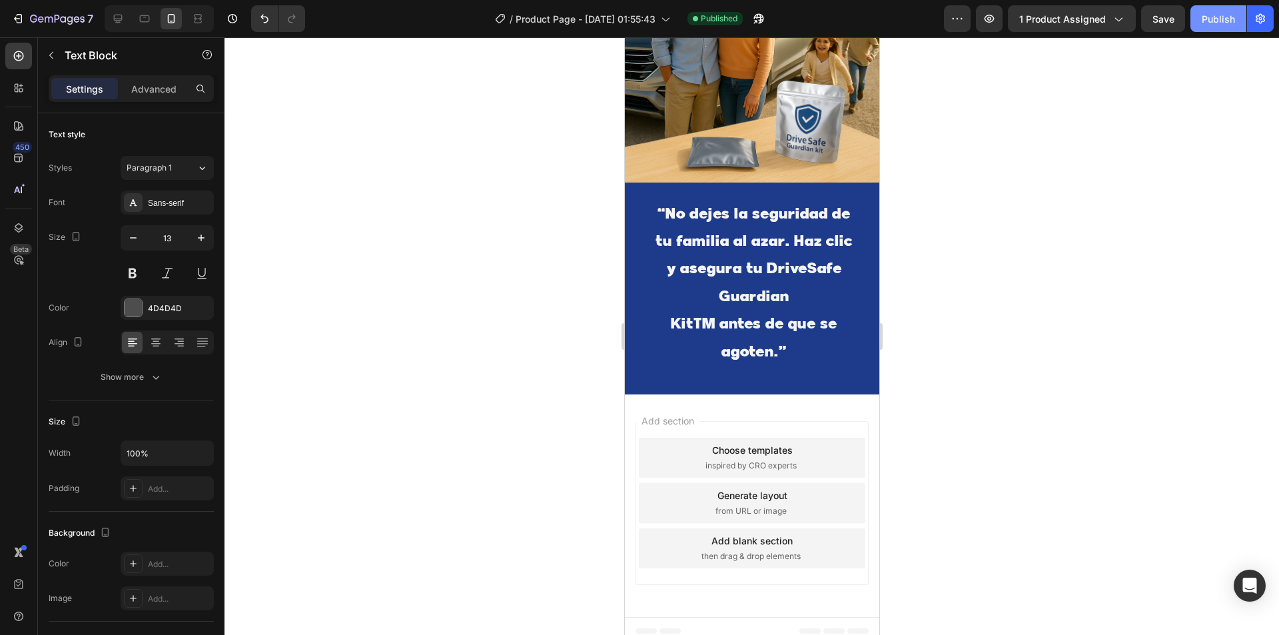
click at [1221, 23] on div "Publish" at bounding box center [1217, 19] width 33 height 14
click at [1163, 19] on span "Save" at bounding box center [1163, 18] width 22 height 11
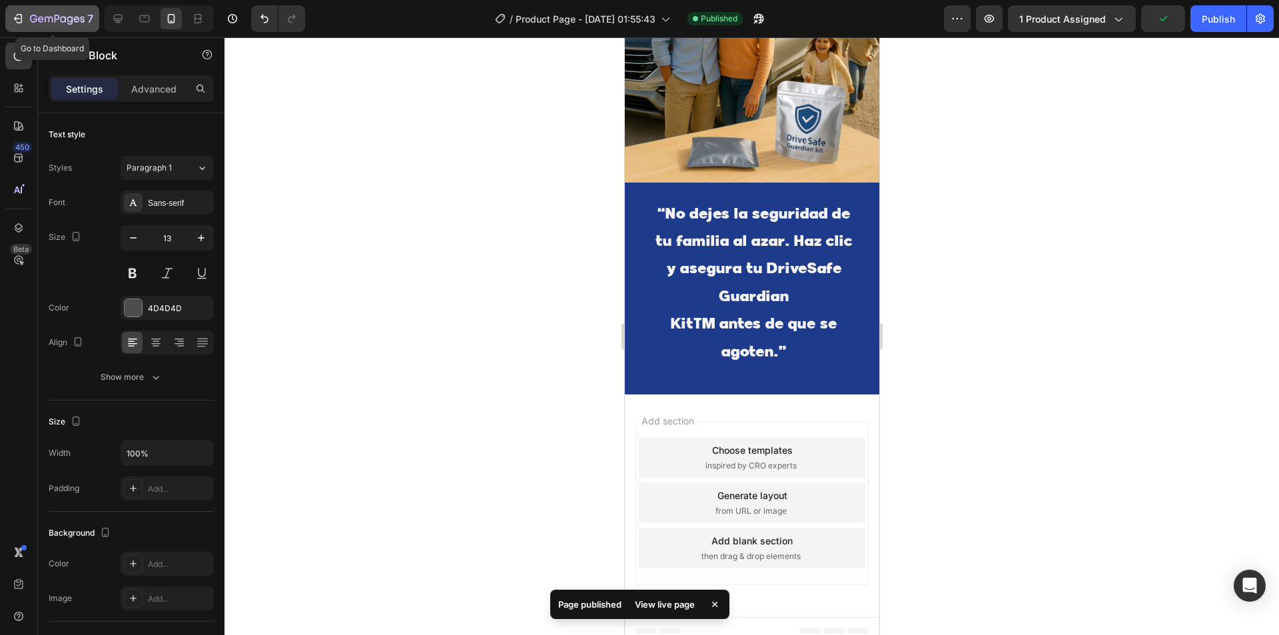
click at [35, 14] on icon "button" at bounding box center [57, 19] width 55 height 11
